Goal: Contribute content: Add original content to the website for others to see

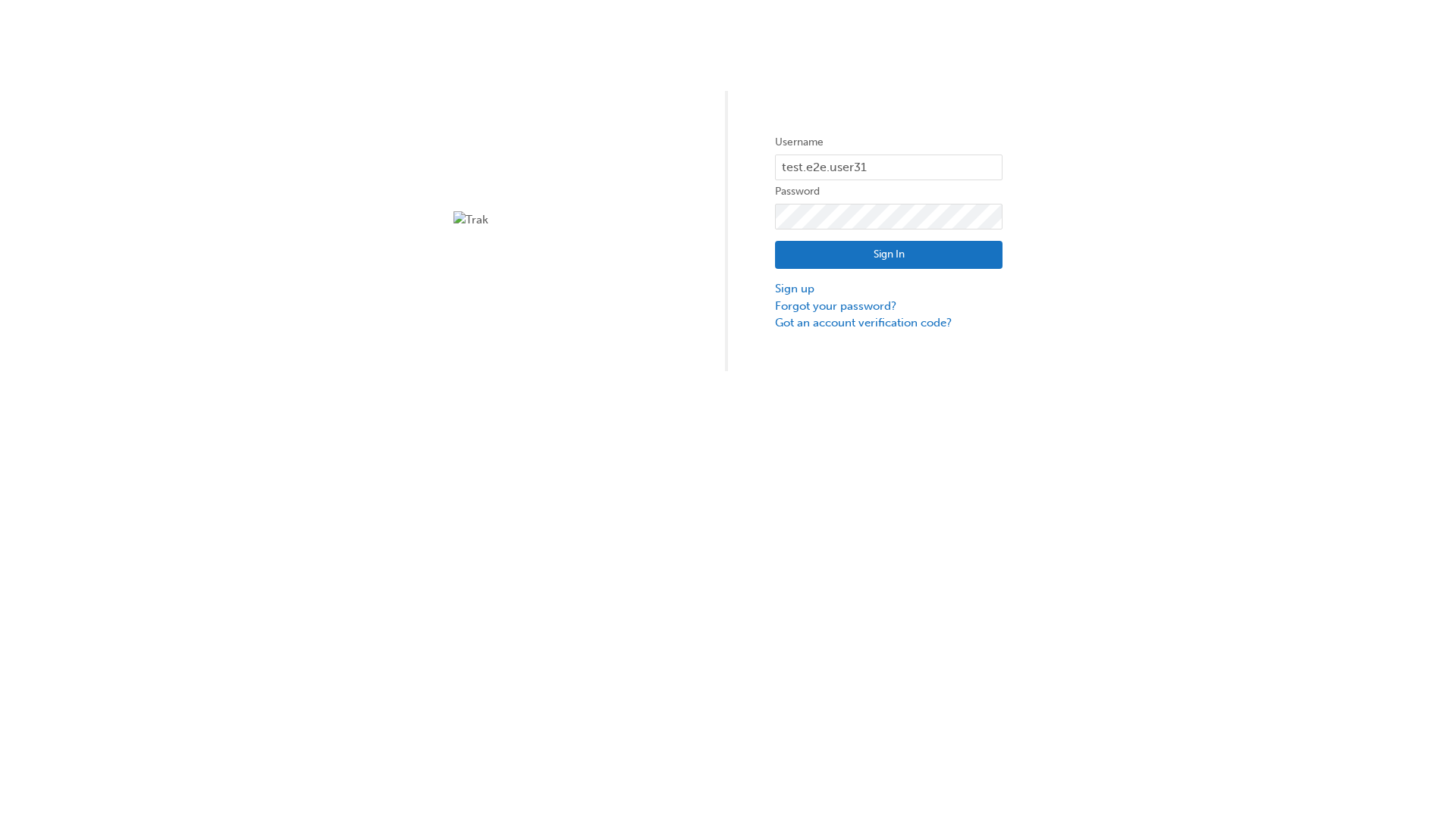
type input "test.e2e.user31"
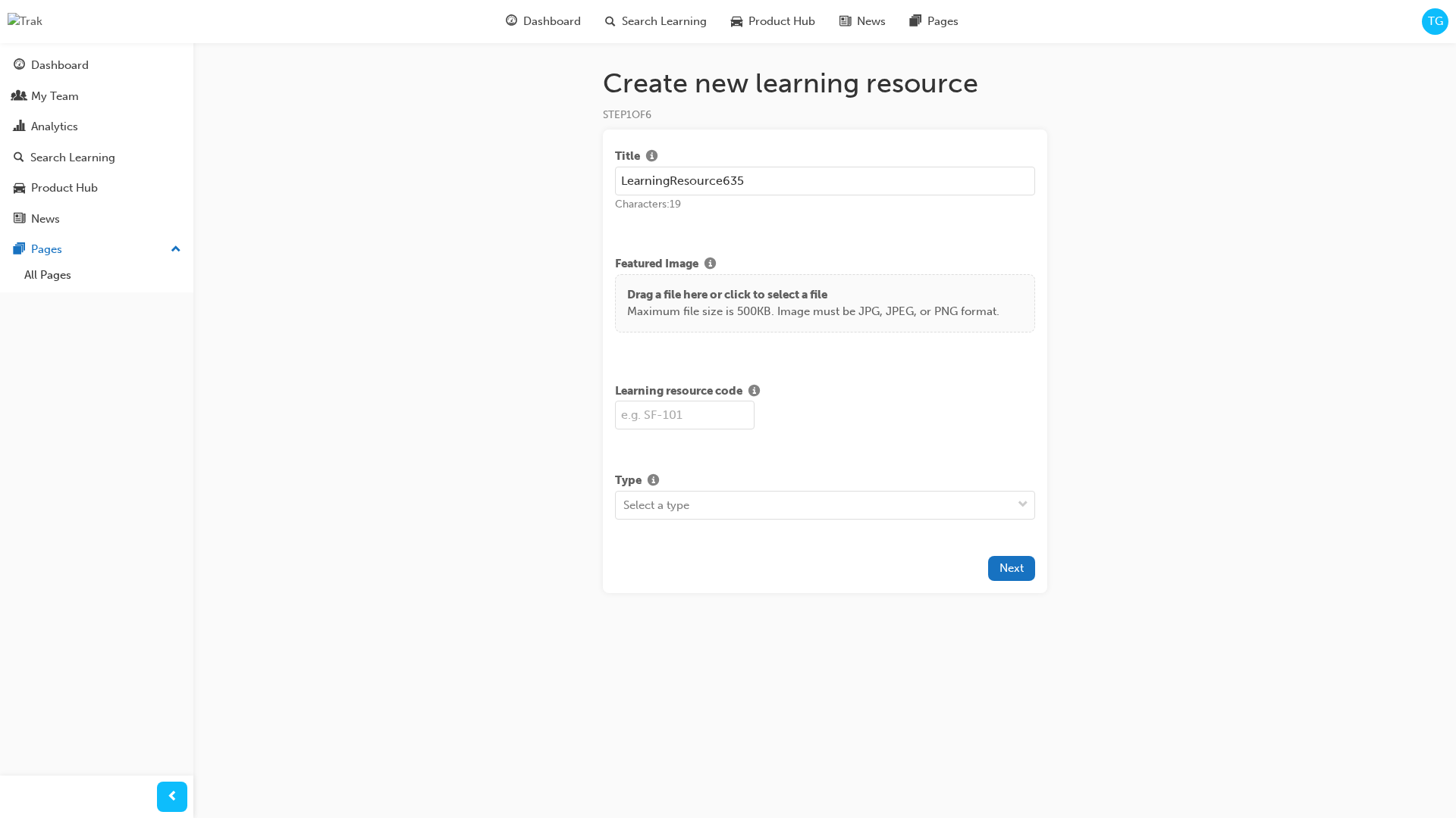
type input "LearningResource635"
type input "LR635"
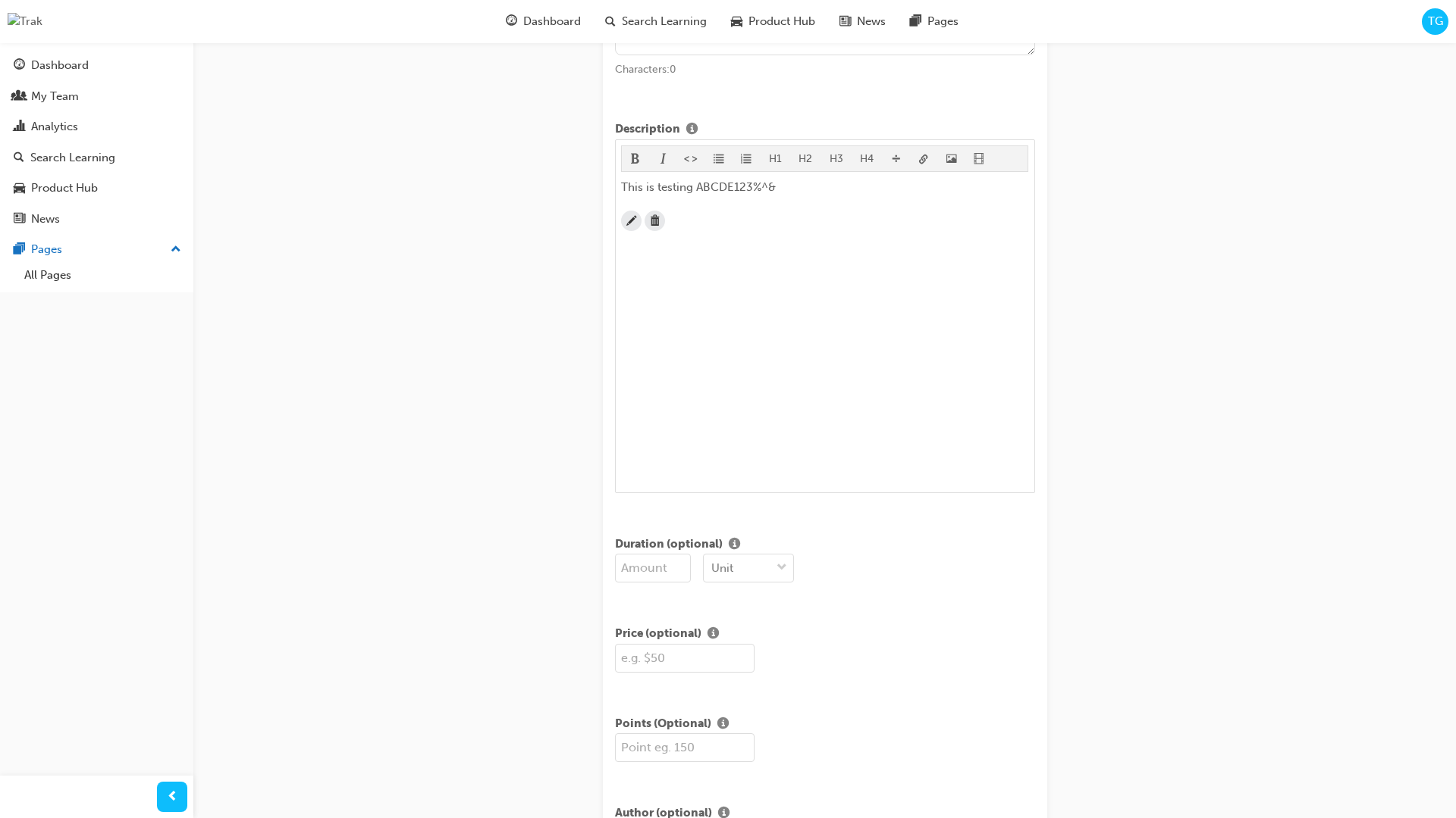
scroll to position [367, 0]
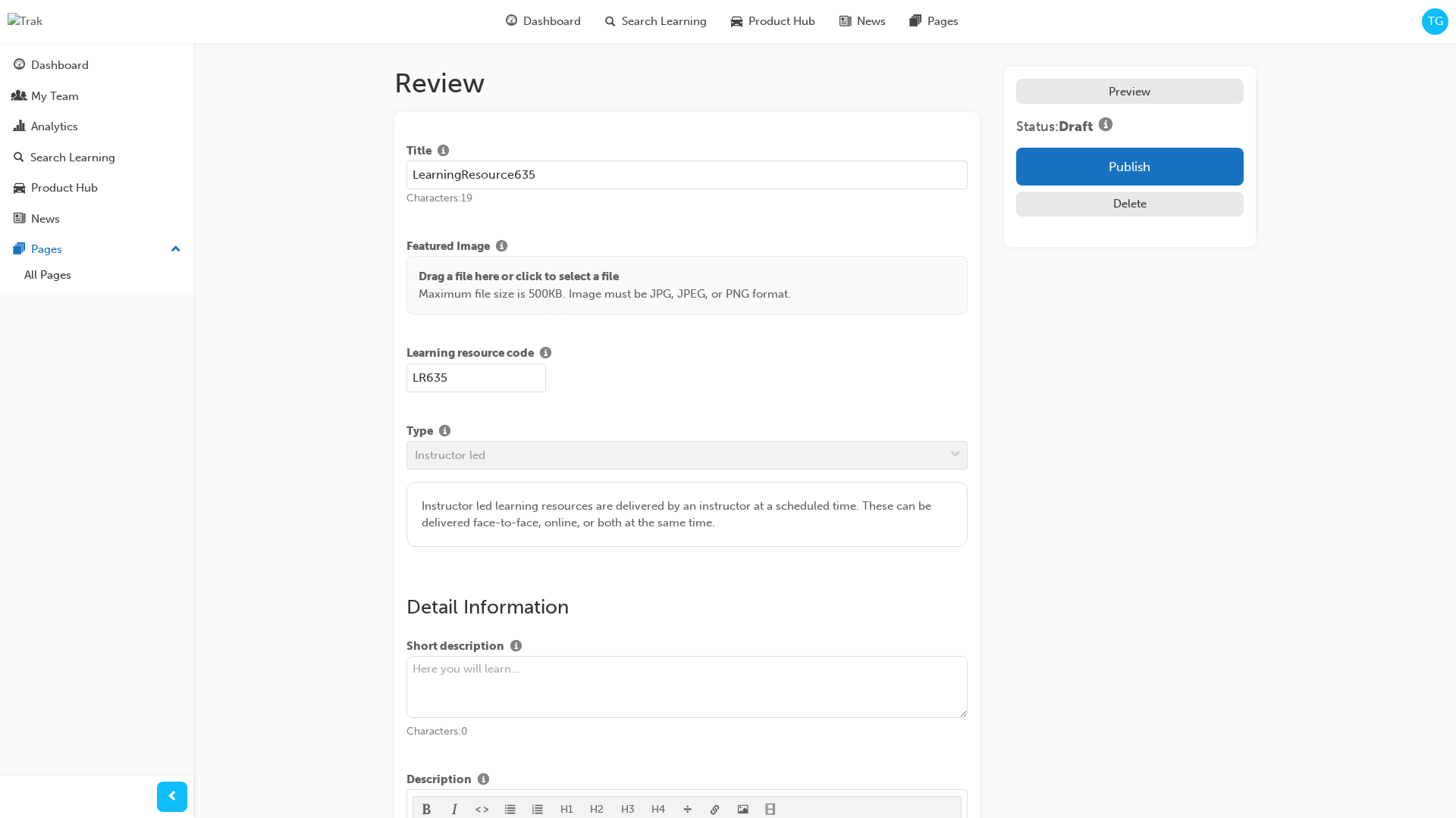
scroll to position [288, 0]
